Goal: Information Seeking & Learning: Learn about a topic

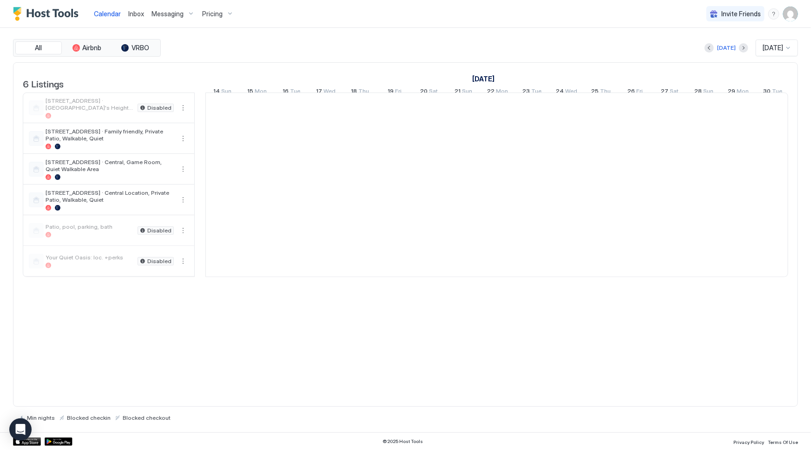
scroll to position [0, 516]
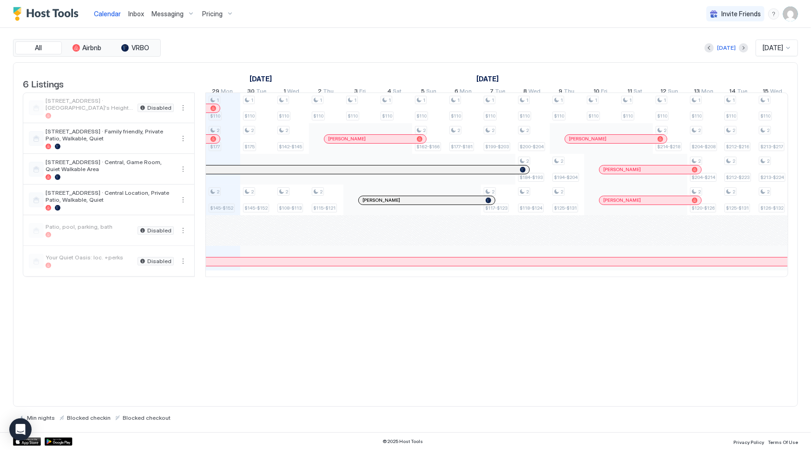
click at [222, 14] on div "Pricing" at bounding box center [217, 14] width 39 height 16
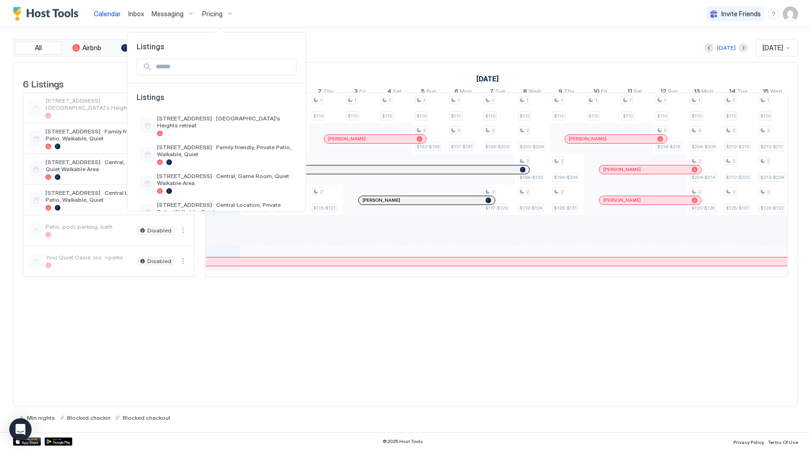
click at [357, 43] on div at bounding box center [405, 225] width 811 height 450
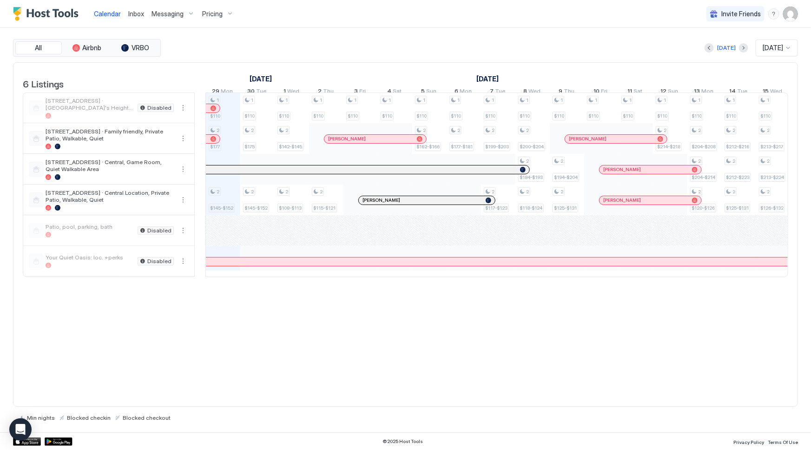
click at [787, 50] on div at bounding box center [787, 47] width 7 height 7
click at [768, 113] on span "[DATE]" at bounding box center [771, 110] width 19 height 7
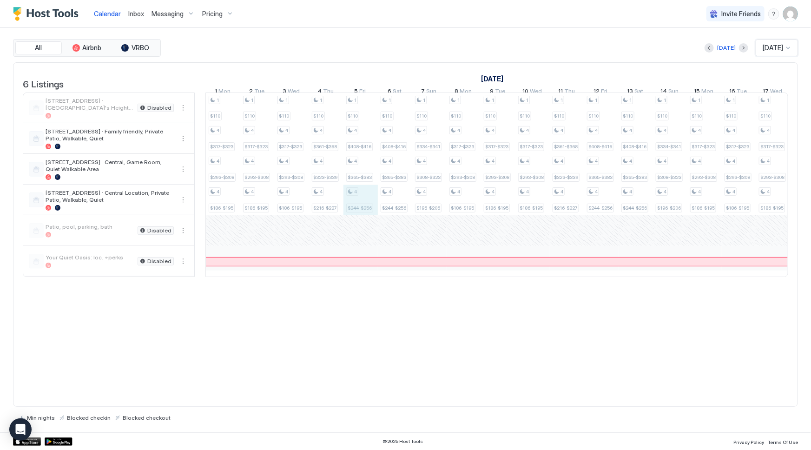
click at [359, 209] on div "1 $110 4 $287-$293 4 $287-$301 4 $179-$188 1 $110 4 $273-$278 4 $273-$287 4 $17…" at bounding box center [669, 184] width 1959 height 183
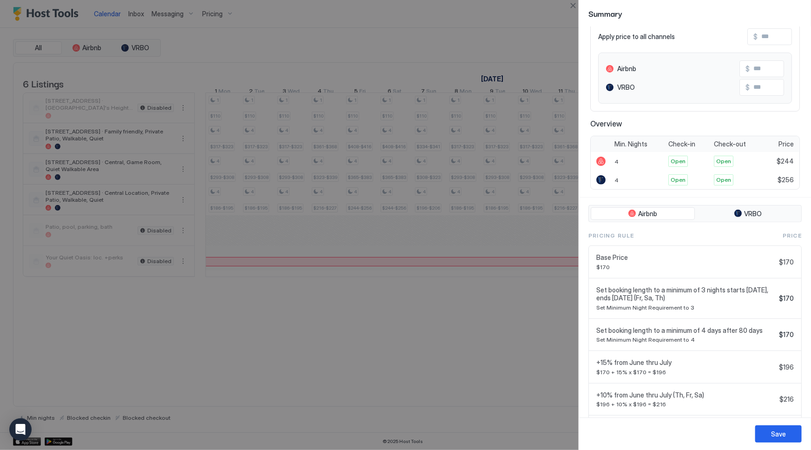
scroll to position [0, 0]
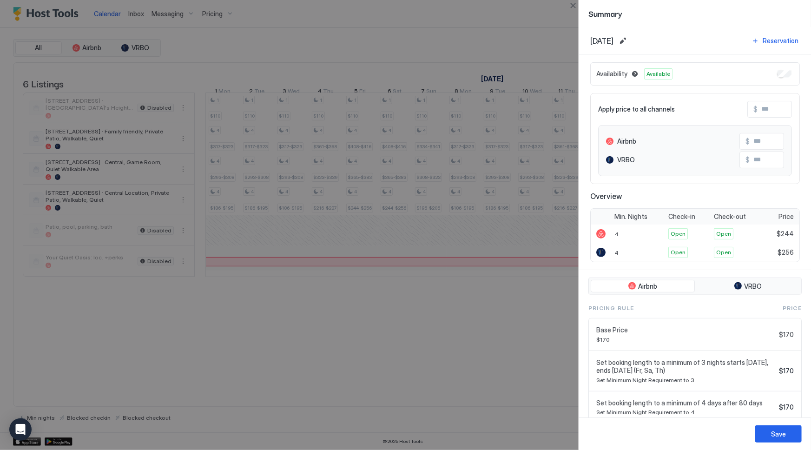
click at [325, 338] on div at bounding box center [405, 225] width 811 height 450
click at [313, 325] on div at bounding box center [405, 225] width 811 height 450
click at [331, 43] on div at bounding box center [405, 225] width 811 height 450
click at [572, 6] on button "Close" at bounding box center [572, 5] width 11 height 11
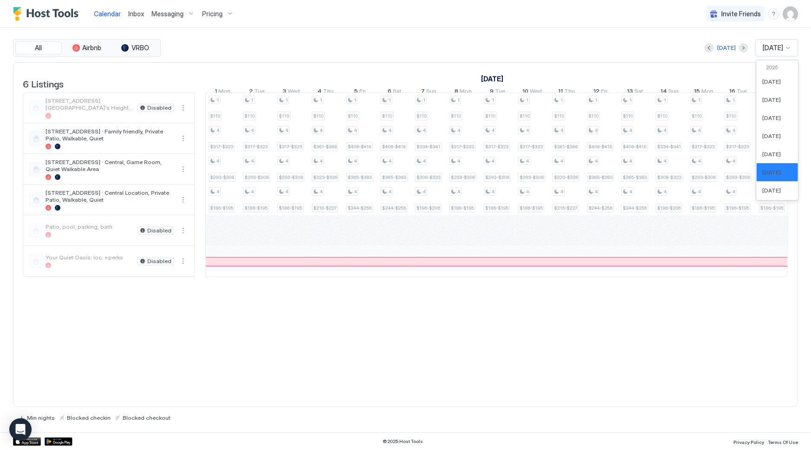
click at [766, 48] on span "[DATE]" at bounding box center [772, 48] width 20 height 8
click at [798, 133] on div "[DATE] [DATE] [DATE] [DATE] [DATE] [DATE] [DATE] [DATE] 2026 [DATE] [DATE] [DAT…" at bounding box center [776, 129] width 41 height 139
click at [775, 182] on span "[DATE]" at bounding box center [771, 179] width 19 height 7
click at [385, 210] on div "1 $110 2 $265-$270 2 $259-$272 2 $153-$161 1 $110 2 $252-$257 2 $246-$258 2 $14…" at bounding box center [669, 184] width 1959 height 183
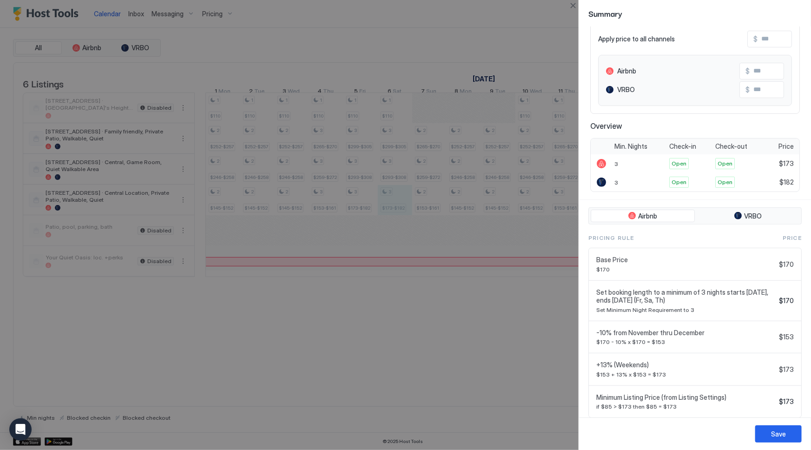
scroll to position [94, 0]
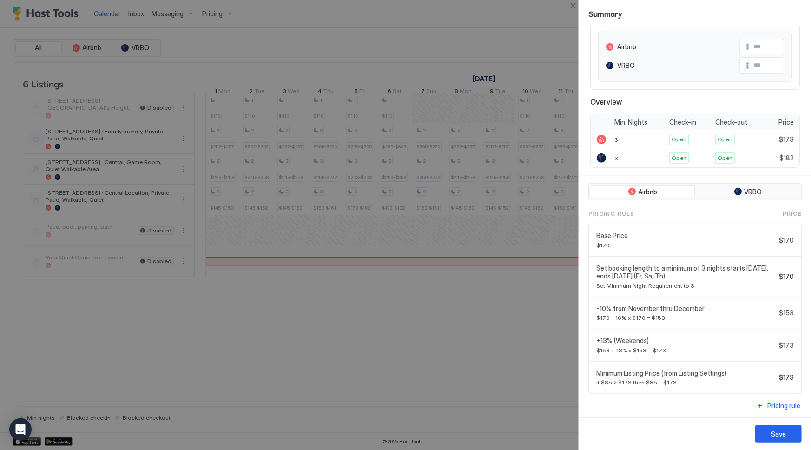
click at [803, 78] on div "Availability Available Apply price to all channels $ Airbnb $ VRBO $ Overview M…" at bounding box center [695, 68] width 232 height 215
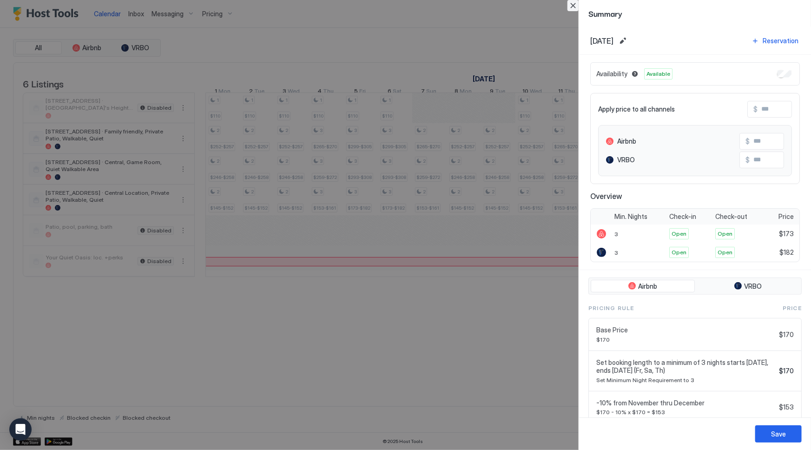
click at [575, 5] on button "Close" at bounding box center [572, 5] width 11 height 11
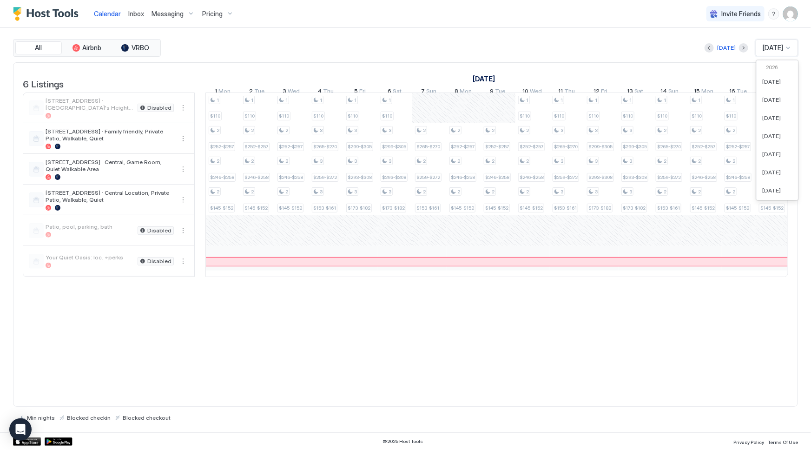
click at [776, 46] on span "[DATE]" at bounding box center [772, 48] width 20 height 8
click at [768, 79] on span "[DATE]" at bounding box center [771, 76] width 19 height 7
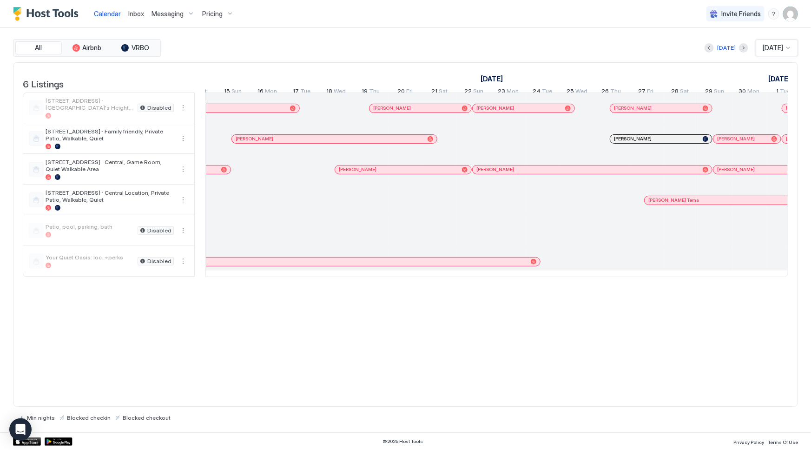
scroll to position [0, 991]
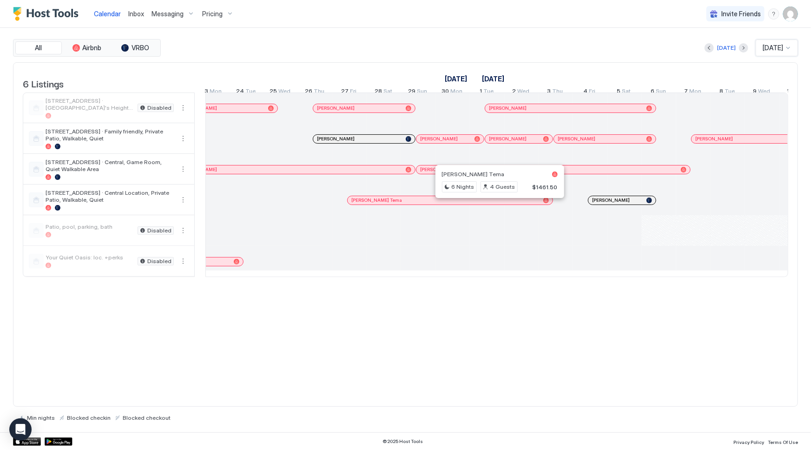
click at [495, 204] on div at bounding box center [495, 199] width 7 height 7
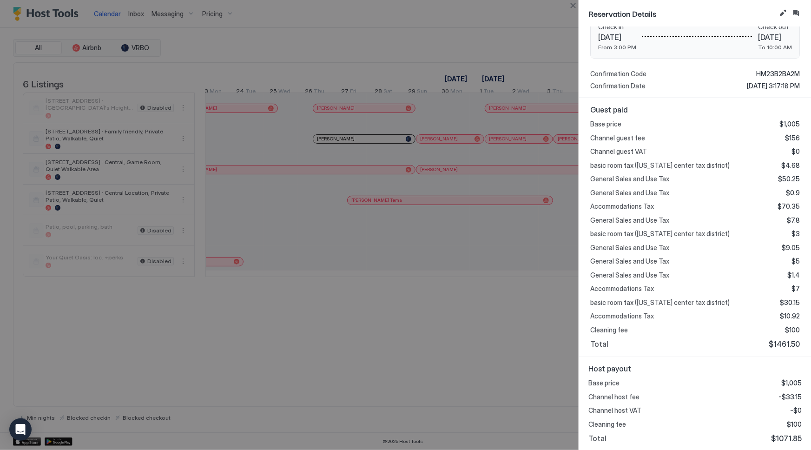
scroll to position [0, 0]
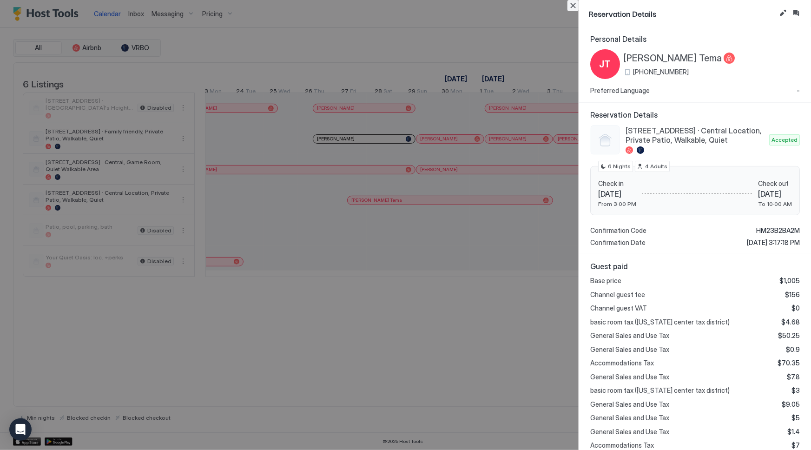
click at [573, 7] on button "Close" at bounding box center [572, 5] width 11 height 11
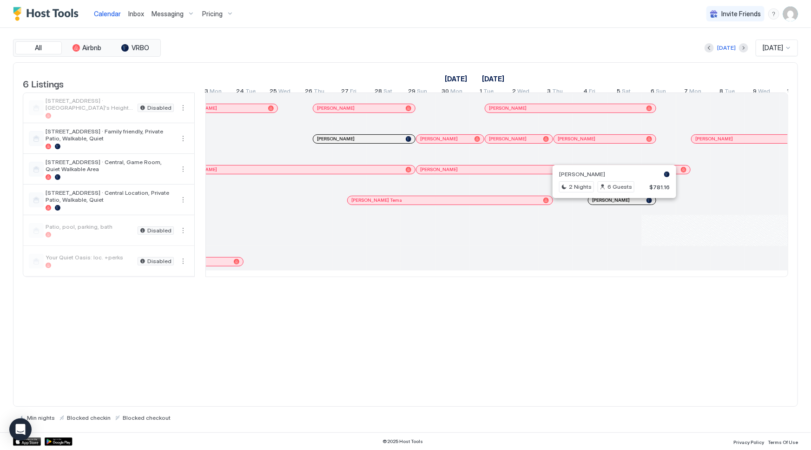
click at [610, 204] on div at bounding box center [610, 199] width 7 height 7
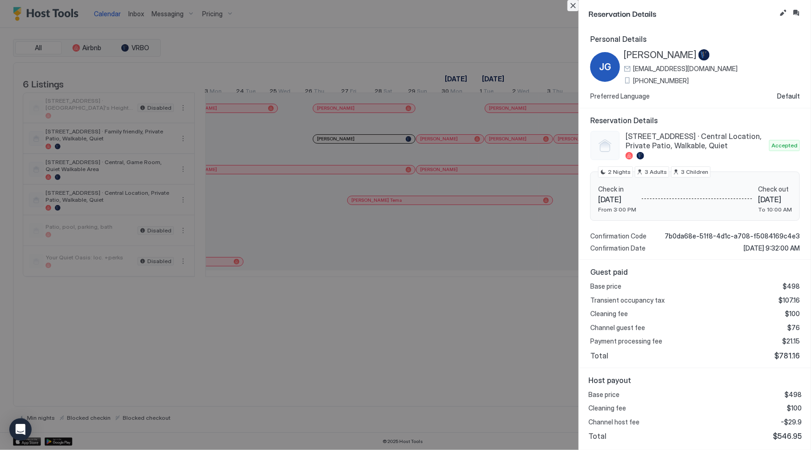
click at [573, 4] on button "Close" at bounding box center [572, 5] width 11 height 11
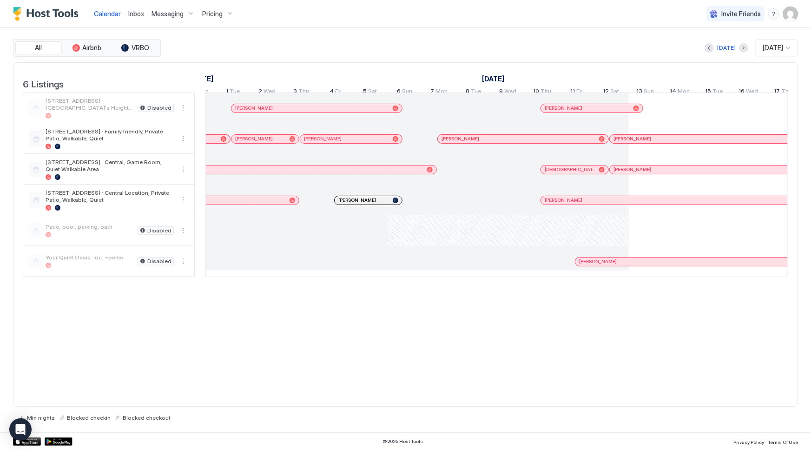
scroll to position [0, 906]
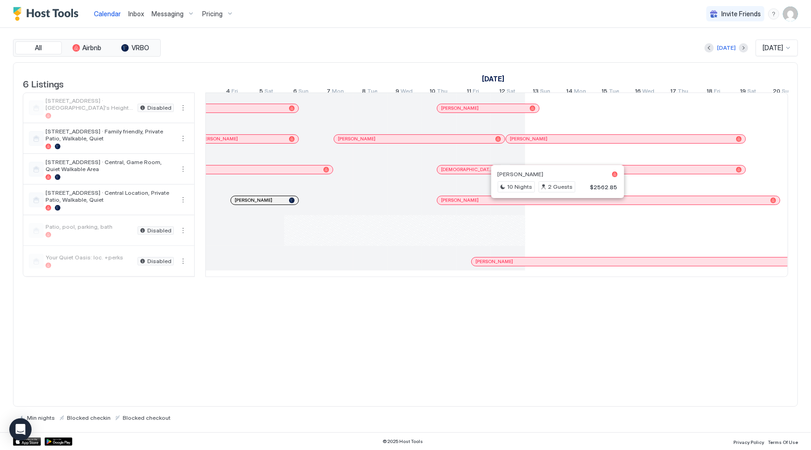
click at [553, 204] on div at bounding box center [553, 199] width 7 height 7
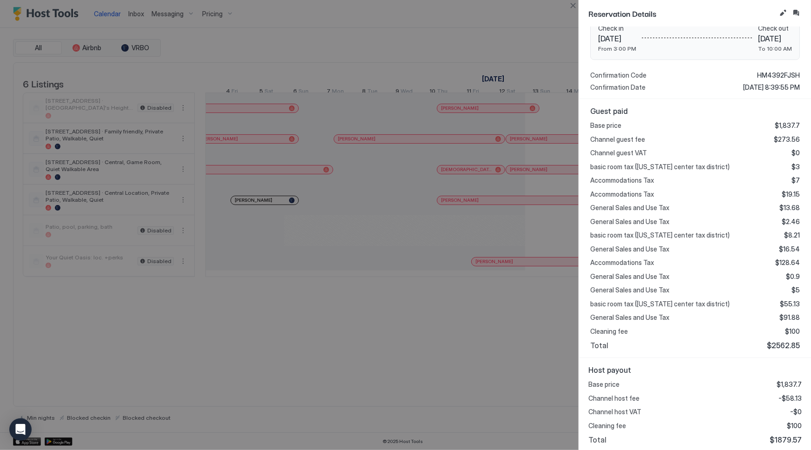
scroll to position [157, 0]
click at [573, 7] on button "Close" at bounding box center [572, 5] width 11 height 11
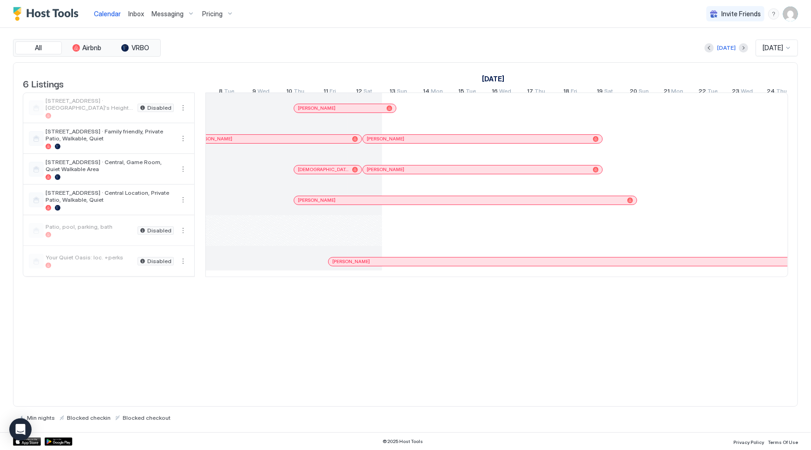
scroll to position [0, 1172]
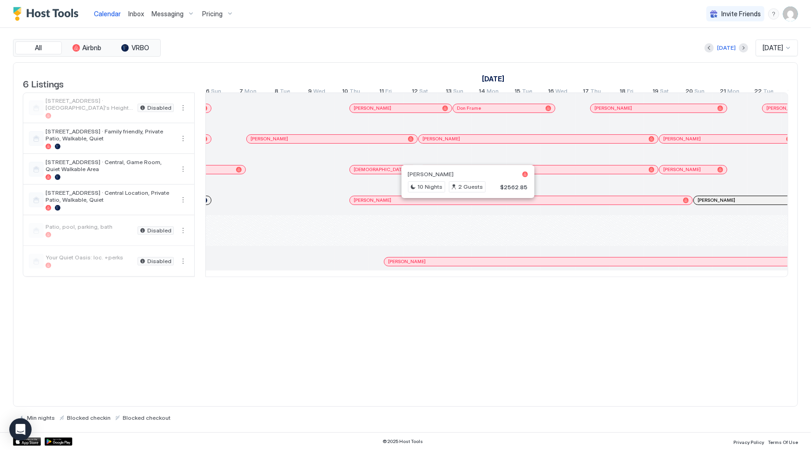
click at [464, 204] on div at bounding box center [463, 199] width 7 height 7
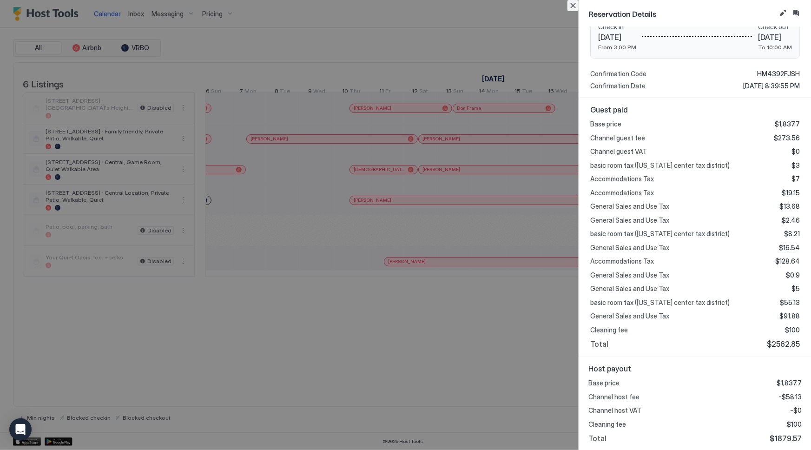
click at [572, 5] on button "Close" at bounding box center [572, 5] width 11 height 11
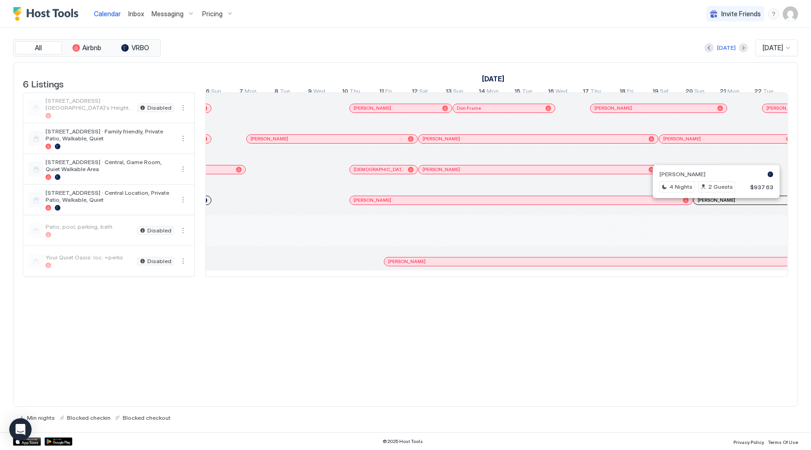
click at [712, 204] on div at bounding box center [711, 199] width 7 height 7
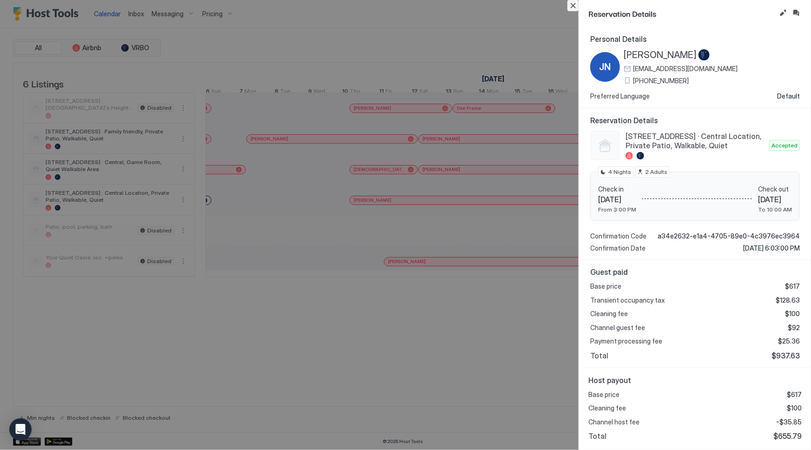
click at [573, 5] on button "Close" at bounding box center [572, 5] width 11 height 11
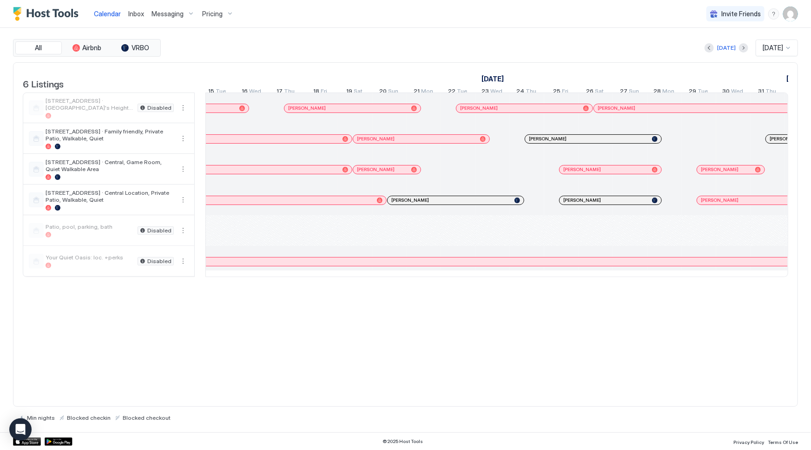
scroll to position [0, 663]
click at [598, 204] on div at bounding box center [598, 199] width 7 height 7
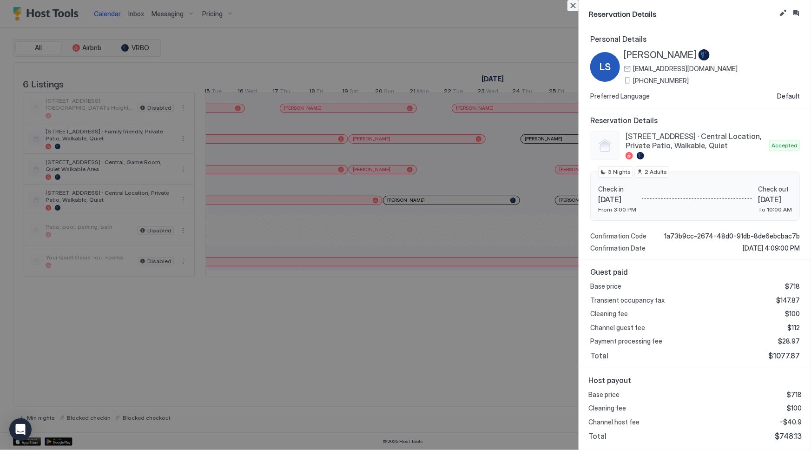
click at [570, 4] on button "Close" at bounding box center [572, 5] width 11 height 11
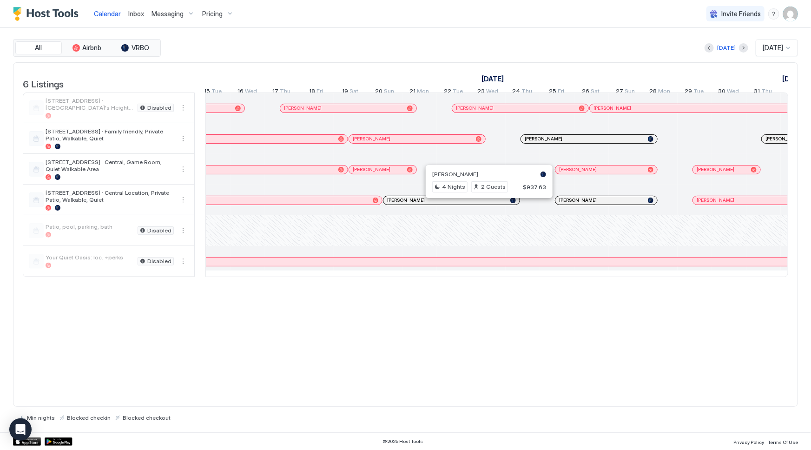
click at [485, 204] on div at bounding box center [485, 199] width 7 height 7
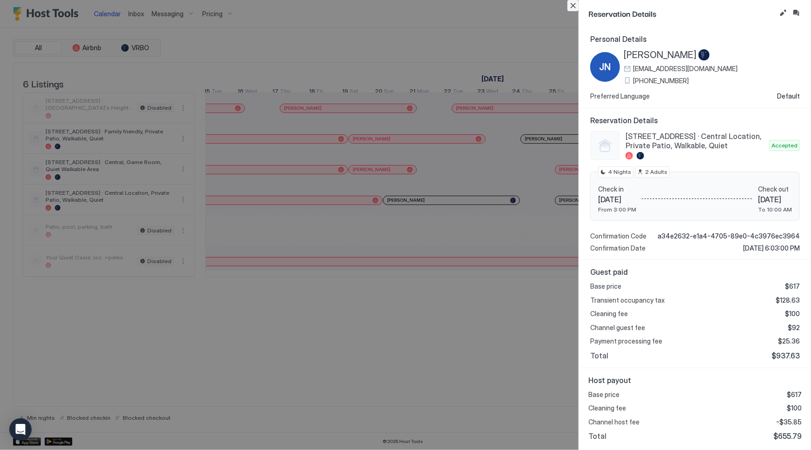
click at [570, 6] on button "Close" at bounding box center [572, 5] width 11 height 11
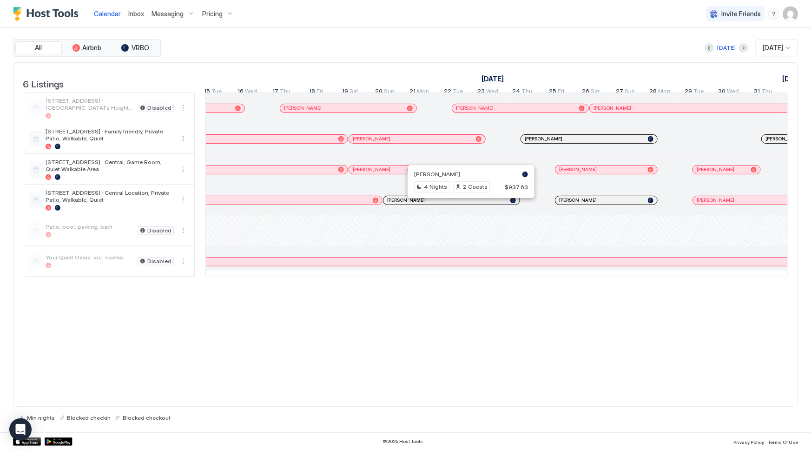
click at [467, 204] on div at bounding box center [467, 199] width 7 height 7
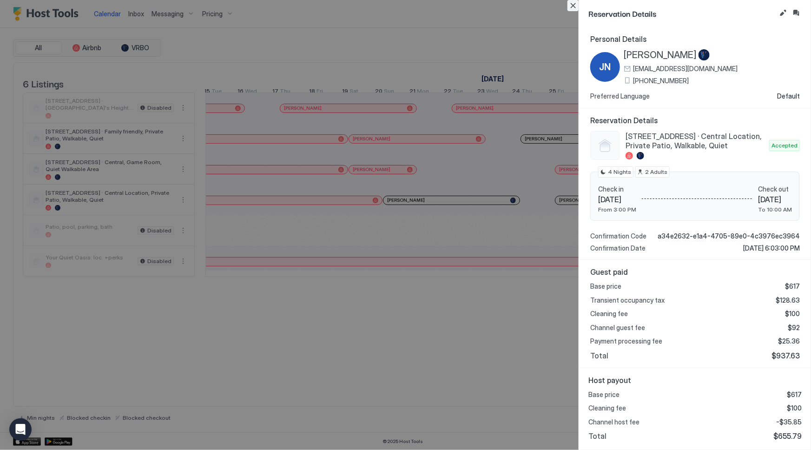
click at [570, 5] on button "Close" at bounding box center [572, 5] width 11 height 11
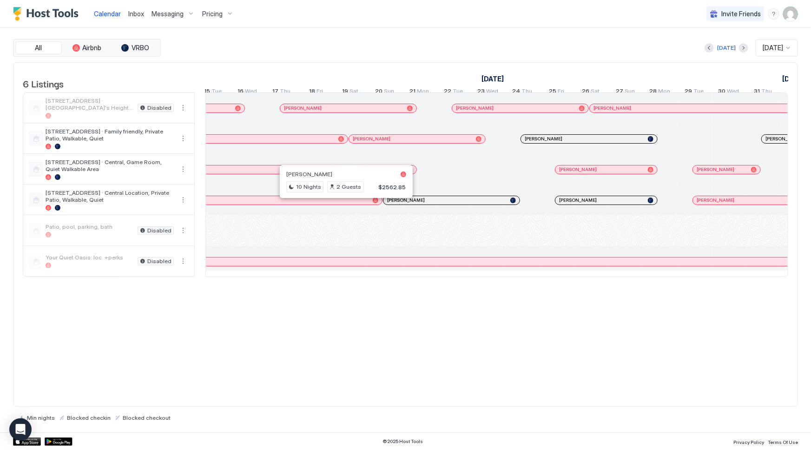
click at [342, 204] on div at bounding box center [342, 199] width 7 height 7
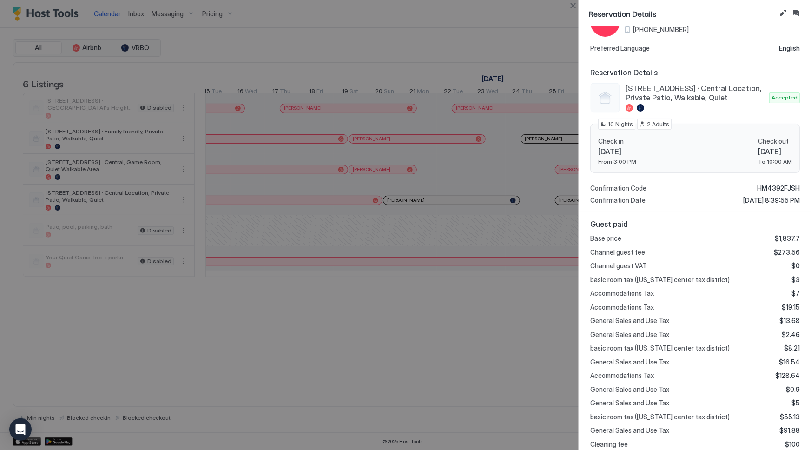
scroll to position [0, 0]
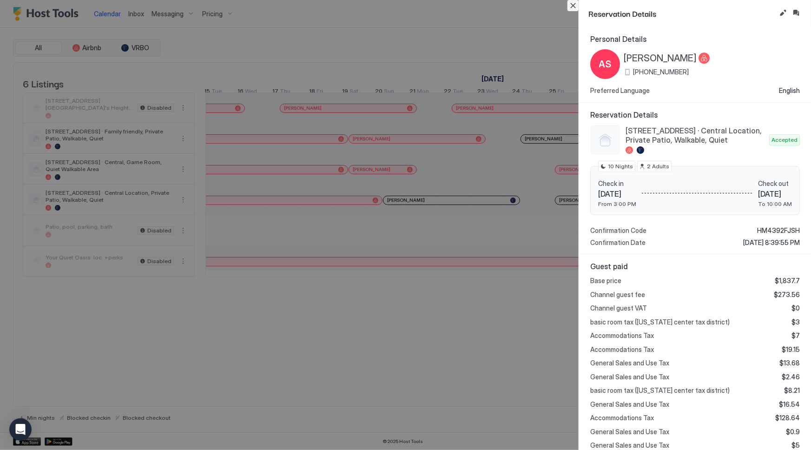
click at [575, 6] on button "Close" at bounding box center [572, 5] width 11 height 11
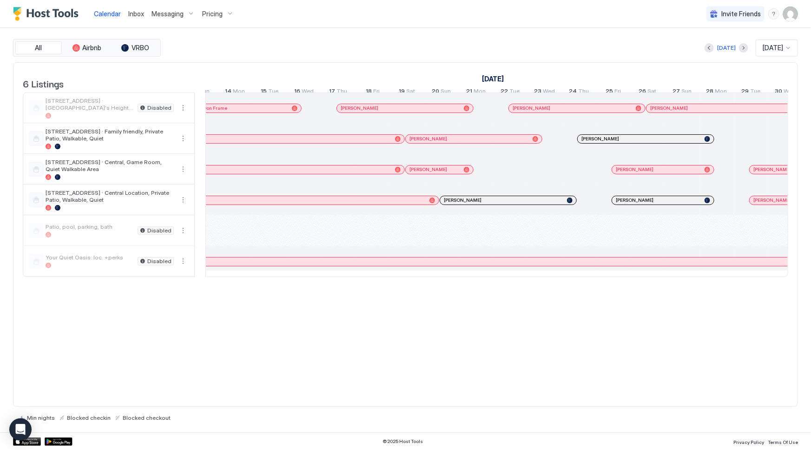
scroll to position [0, 555]
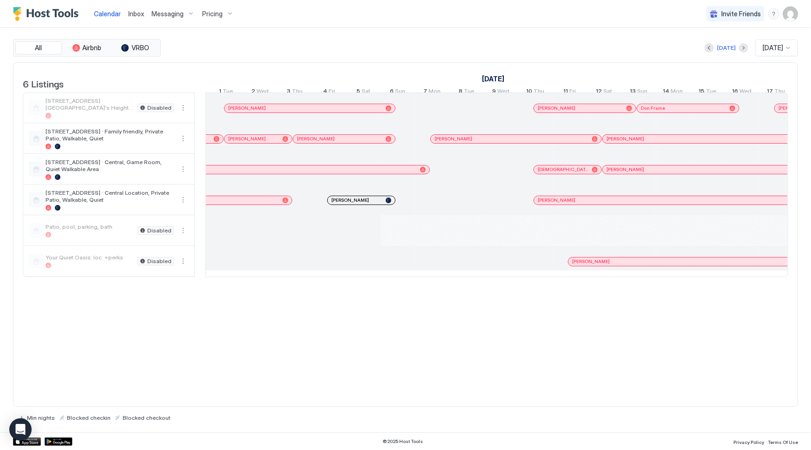
click at [345, 204] on div at bounding box center [345, 199] width 7 height 7
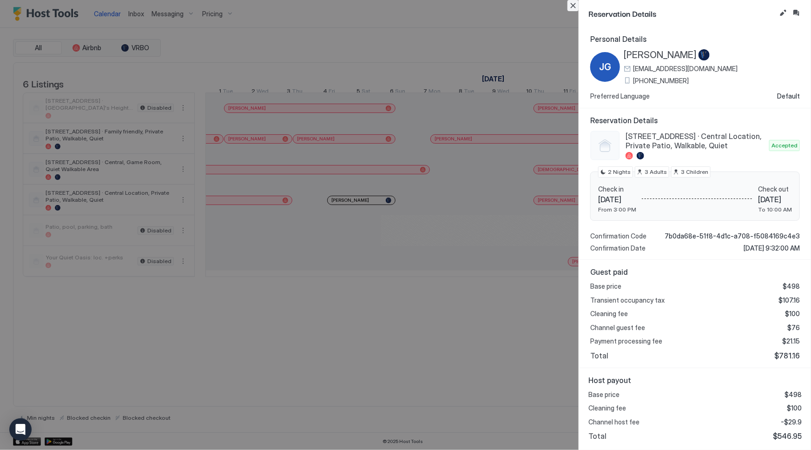
click at [575, 5] on button "Close" at bounding box center [572, 5] width 11 height 11
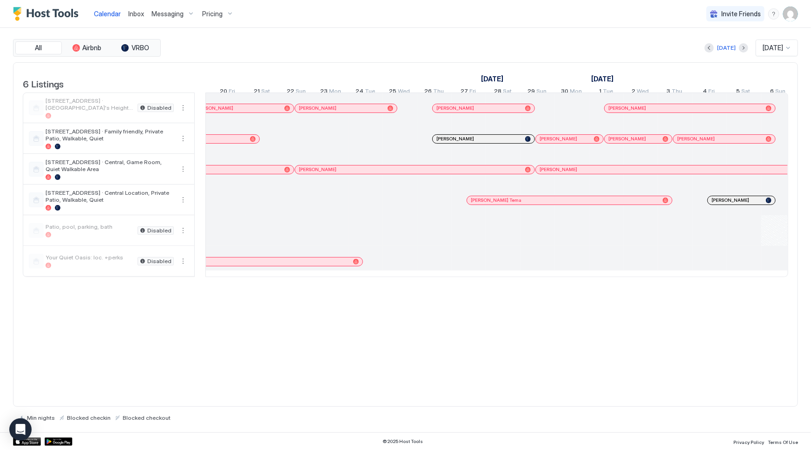
click at [524, 204] on div at bounding box center [524, 199] width 7 height 7
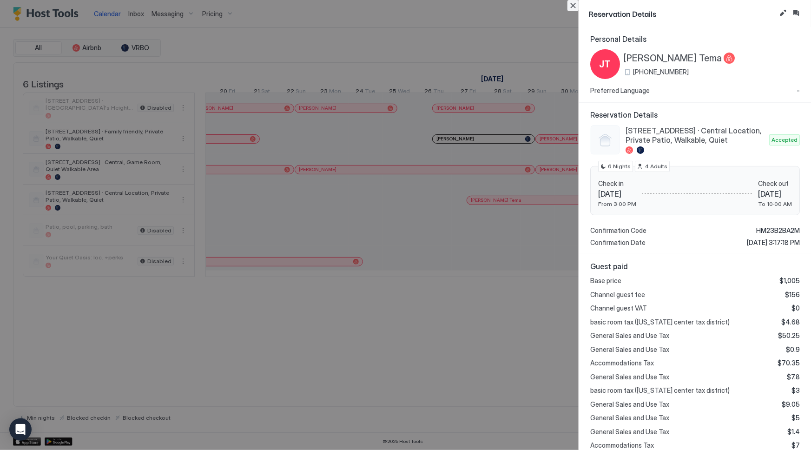
click at [573, 5] on button "Close" at bounding box center [572, 5] width 11 height 11
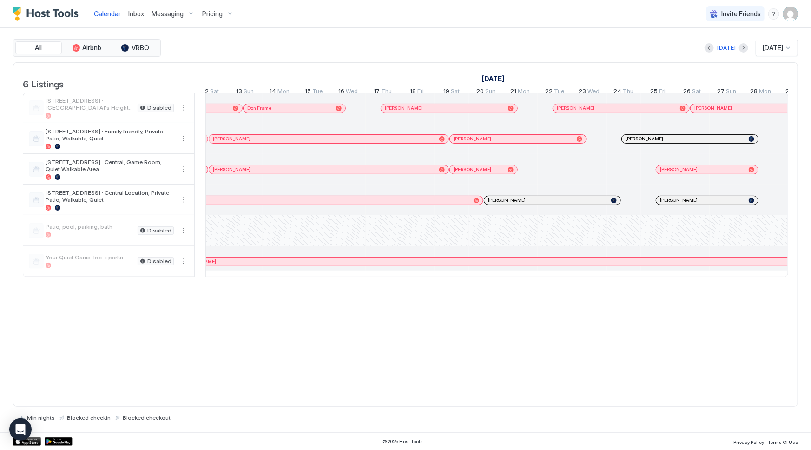
click at [686, 204] on div at bounding box center [685, 199] width 7 height 7
